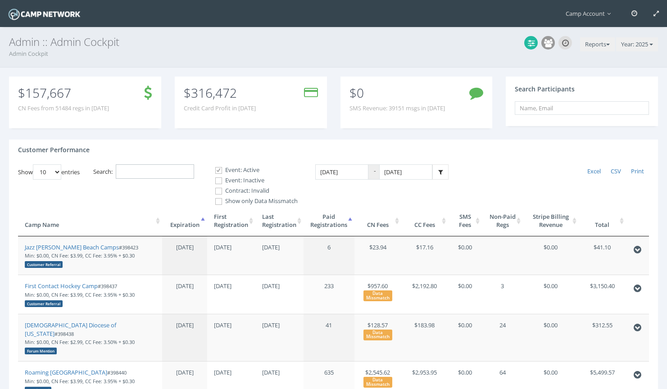
click at [185, 174] on input "Search:" at bounding box center [155, 171] width 78 height 15
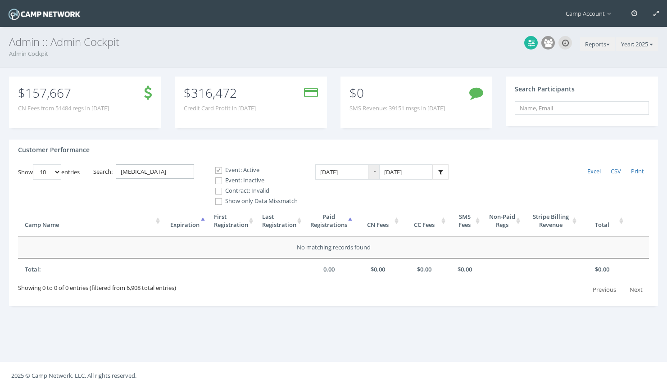
type input "[MEDICAL_DATA]"
click at [231, 182] on label "Event: Inactive" at bounding box center [252, 180] width 90 height 9
click at [218, 182] on input "Event: Inactive" at bounding box center [213, 180] width 9 height 9
checkbox input "true"
click at [229, 190] on label "Contract: Invalid" at bounding box center [252, 190] width 90 height 9
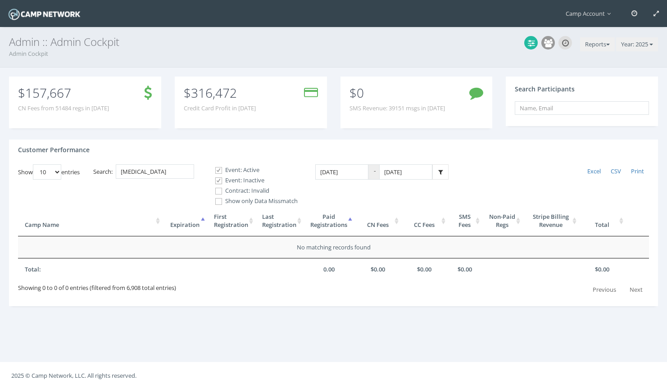
click at [218, 190] on input "Contract: Invalid" at bounding box center [213, 191] width 9 height 9
checkbox input "true"
click at [154, 171] on input "[MEDICAL_DATA]" at bounding box center [155, 171] width 78 height 15
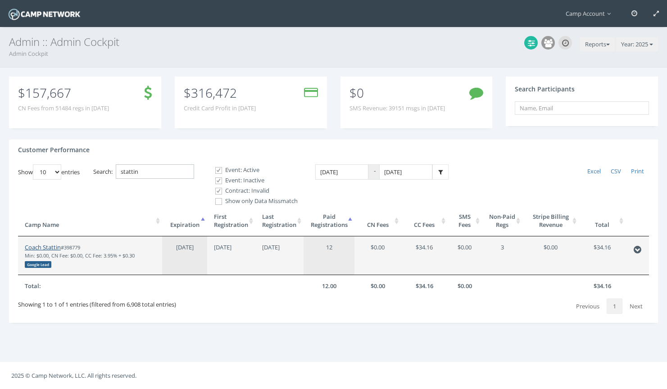
type input "stattin"
click at [49, 244] on link "Coach Stattin" at bounding box center [43, 247] width 36 height 8
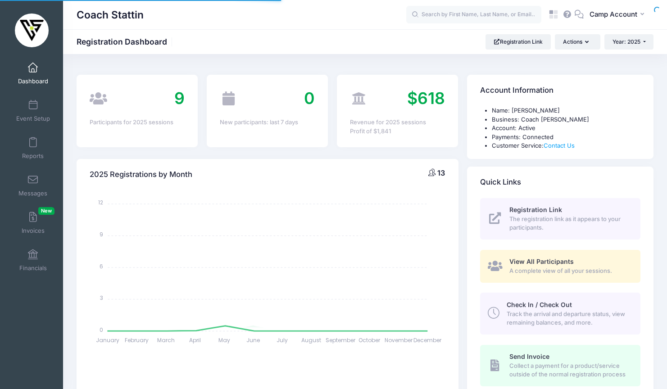
select select
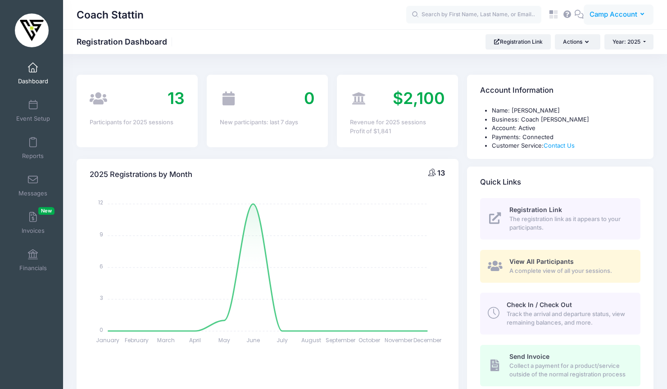
click at [621, 19] on span "Camp Account" at bounding box center [613, 14] width 48 height 10
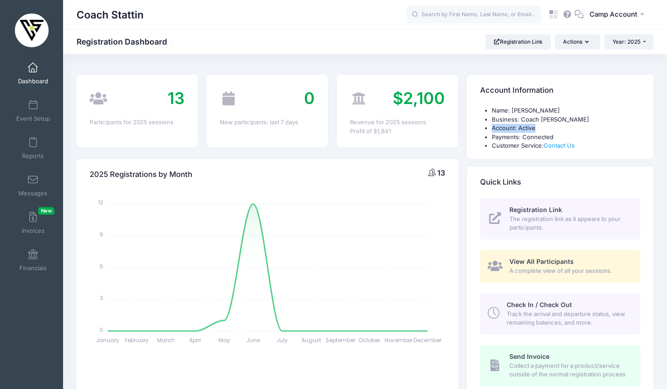
drag, startPoint x: 536, startPoint y: 131, endPoint x: 481, endPoint y: 130, distance: 54.9
click at [481, 130] on ul "Name: Stattin Yates Business: Coach Stattin Account: Active Payments: Connected…" at bounding box center [560, 128] width 160 height 44
click at [621, 18] on span "Camp Account" at bounding box center [613, 14] width 48 height 10
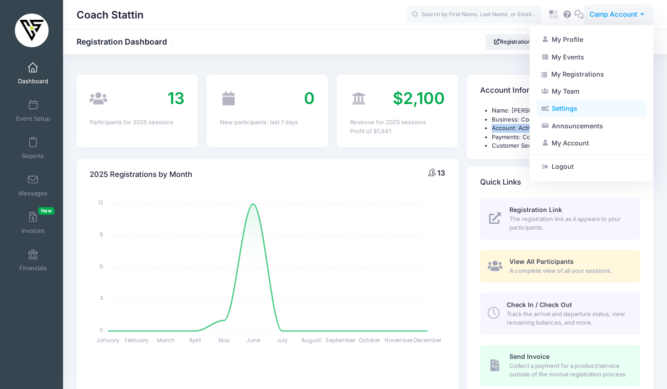
click at [584, 105] on link "Settings" at bounding box center [590, 108] width 109 height 17
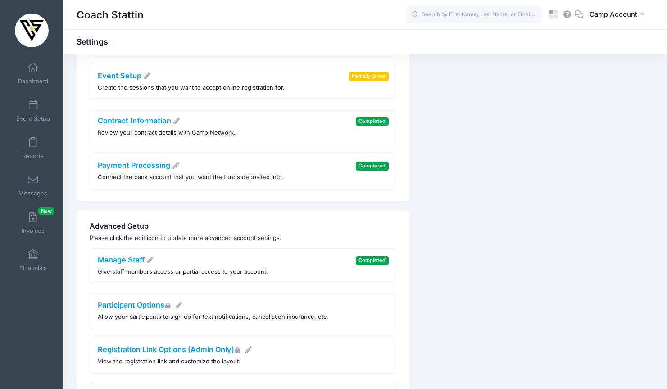
scroll to position [198, 0]
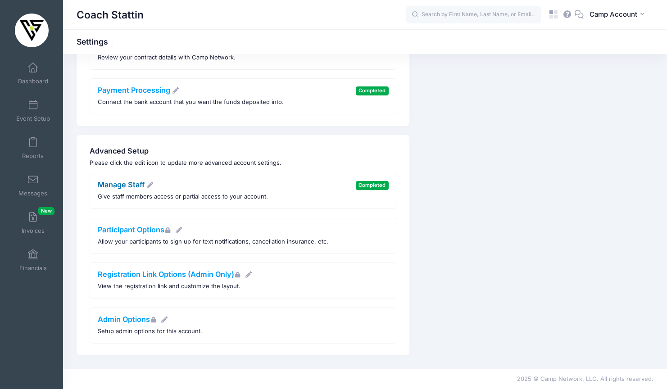
click at [136, 187] on link "Manage Staff" at bounding box center [126, 184] width 56 height 9
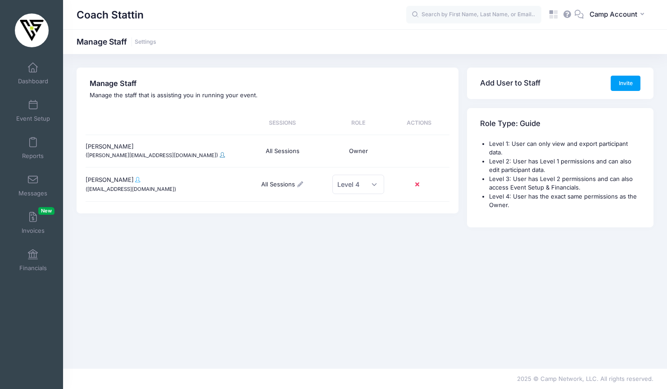
click at [220, 156] on span at bounding box center [222, 154] width 5 height 5
